Goal: Register for event/course

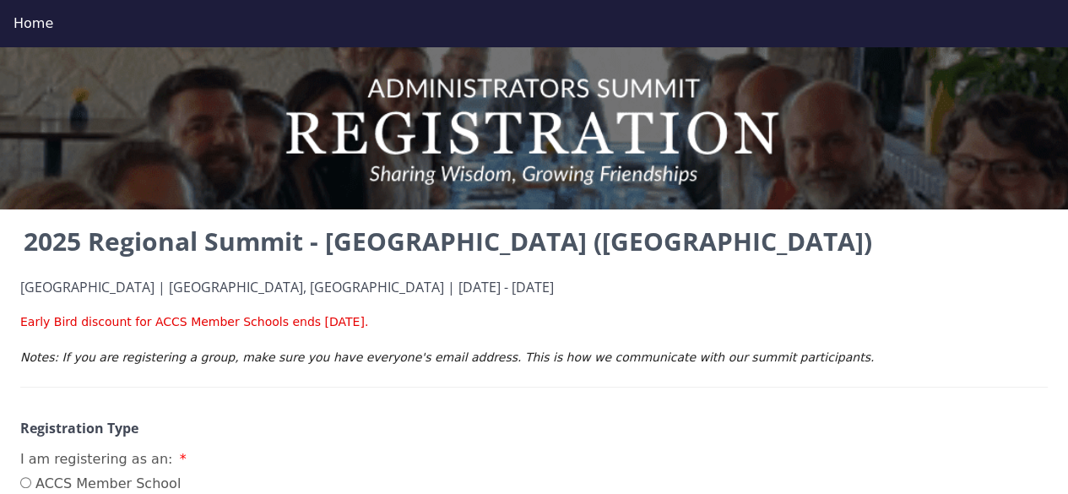
scroll to position [225, 0]
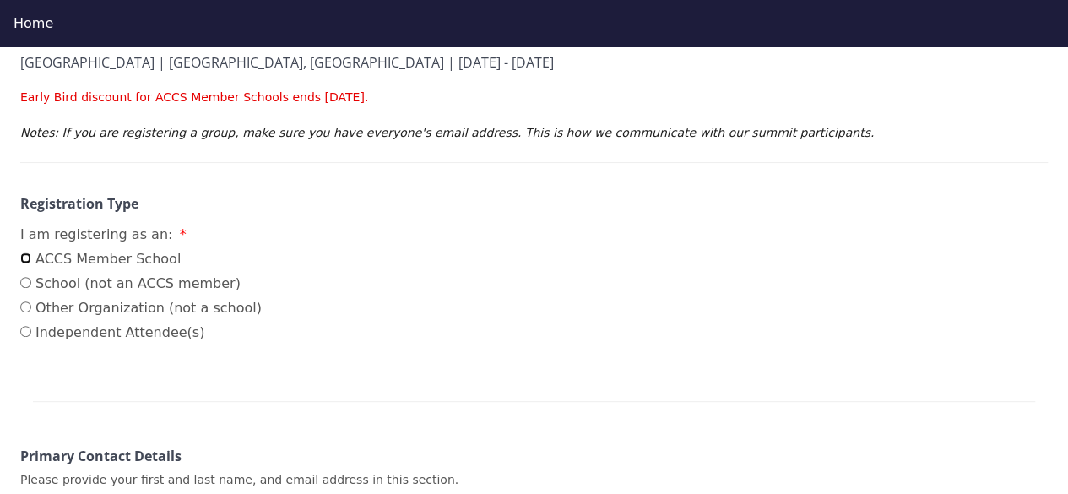
click at [29, 253] on input "ACCS Member School" at bounding box center [25, 257] width 11 height 11
radio input "true"
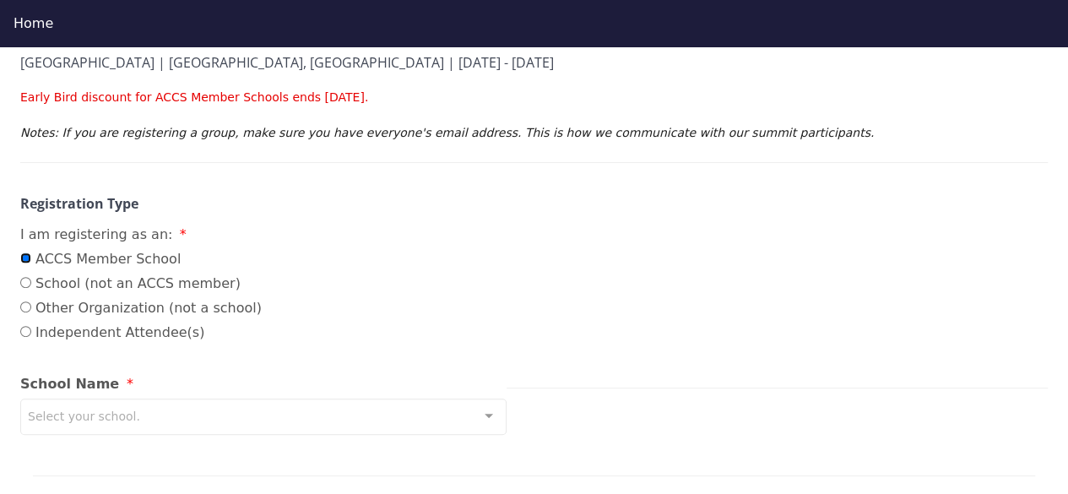
scroll to position [450, 0]
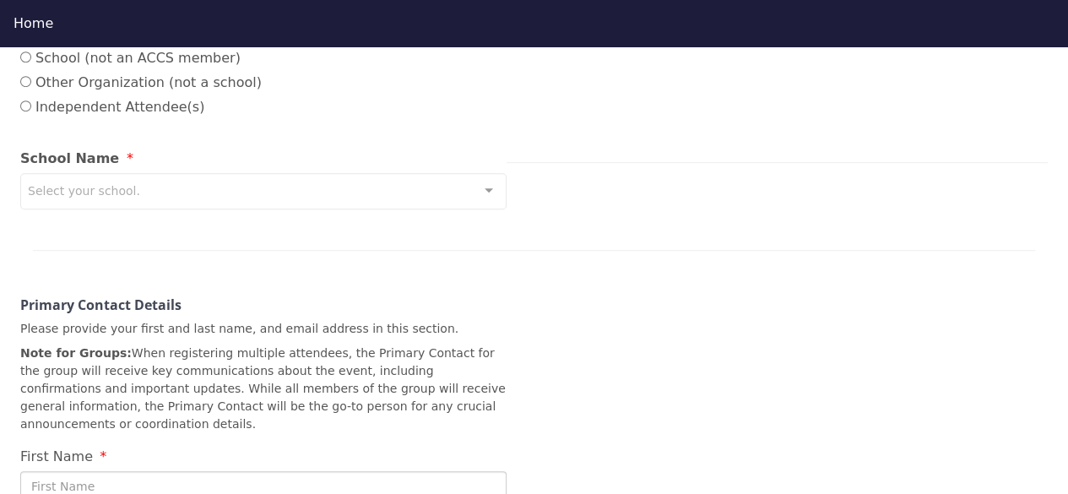
click at [250, 193] on div "Select your school." at bounding box center [263, 191] width 486 height 36
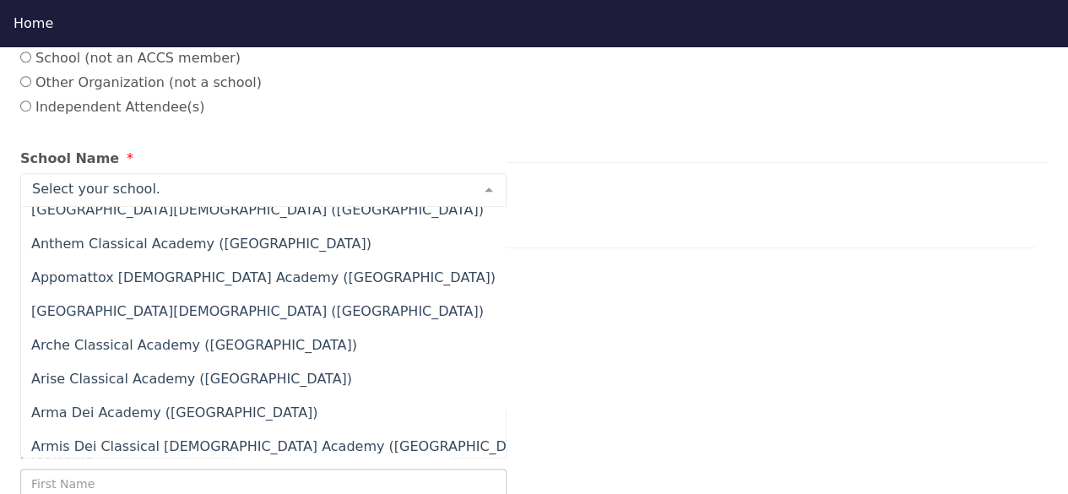
scroll to position [995, 0]
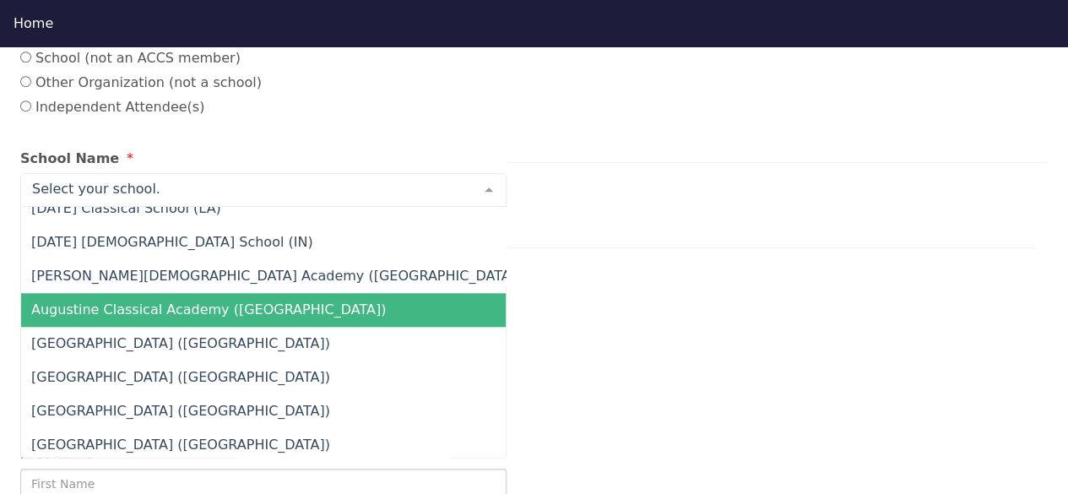
click at [171, 306] on span "Augustine Classical Academy (CO)" at bounding box center [208, 309] width 355 height 16
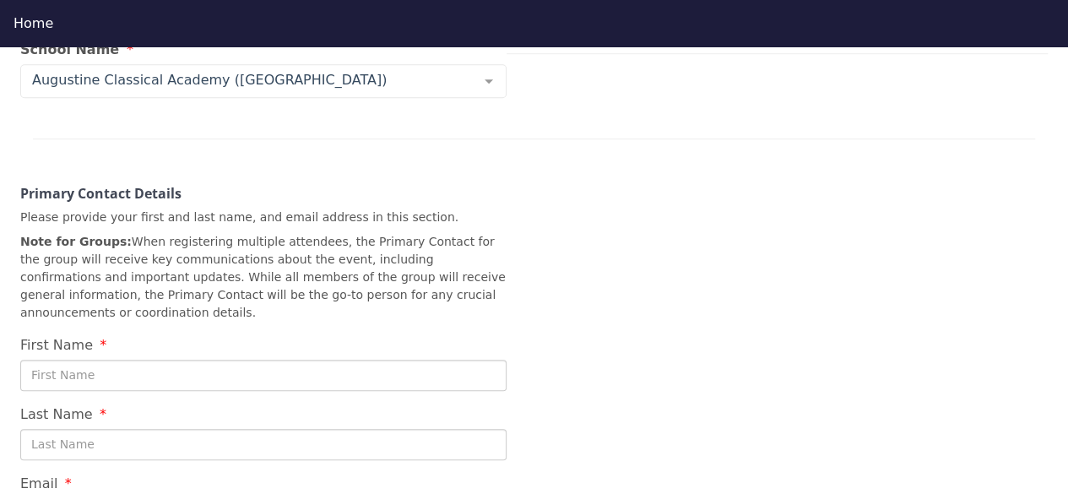
scroll to position [309, 0]
